Goal: Task Accomplishment & Management: Complete application form

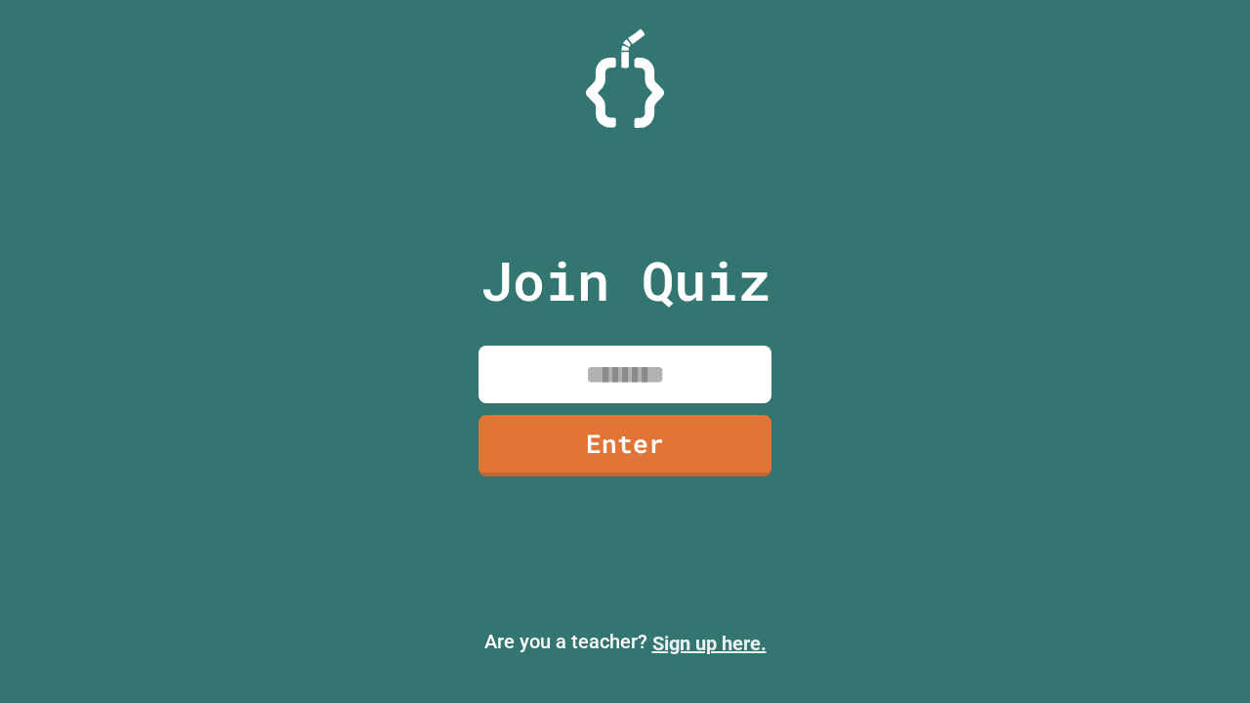
click at [709, 644] on link "Sign up here." at bounding box center [709, 643] width 114 height 23
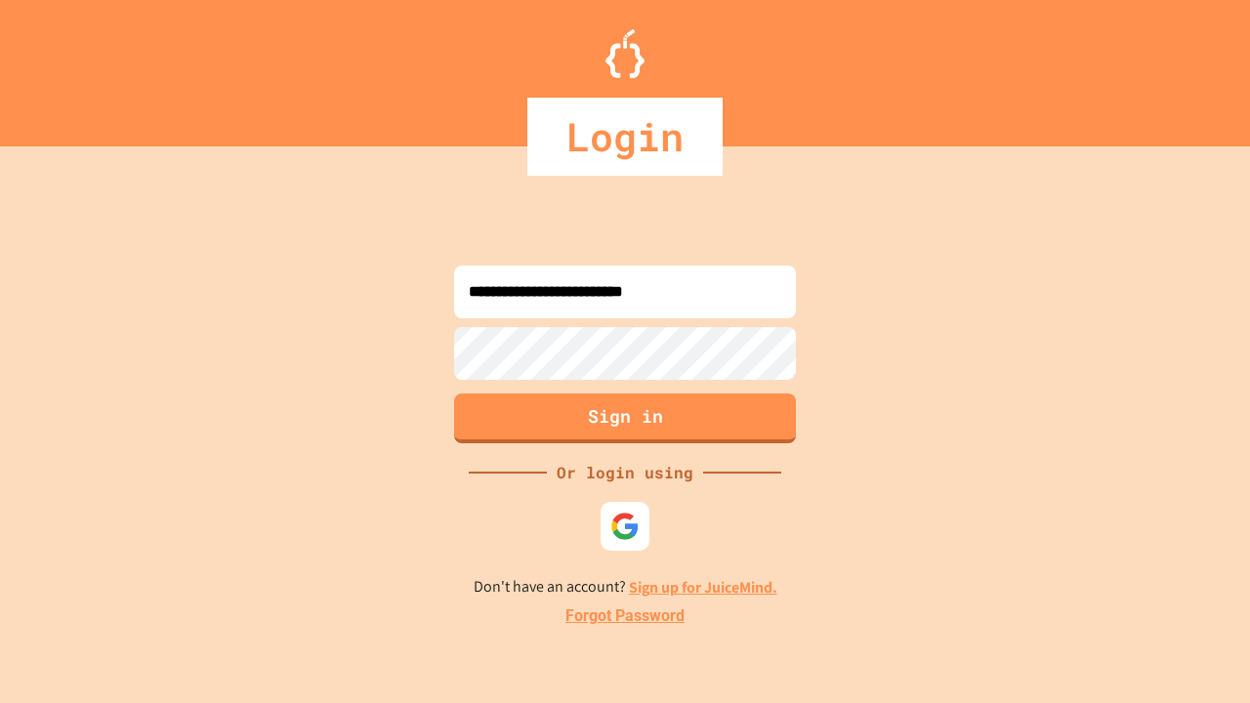
type input "**********"
